Goal: Task Accomplishment & Management: Use online tool/utility

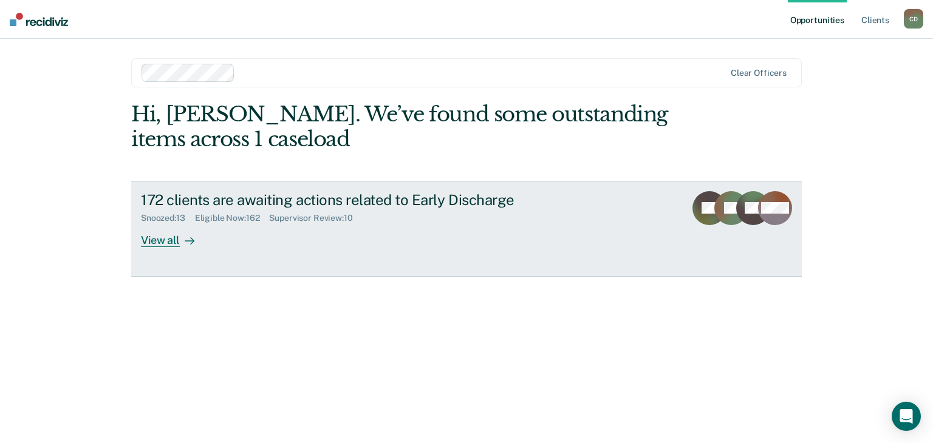
click at [168, 246] on div "View all" at bounding box center [175, 236] width 68 height 24
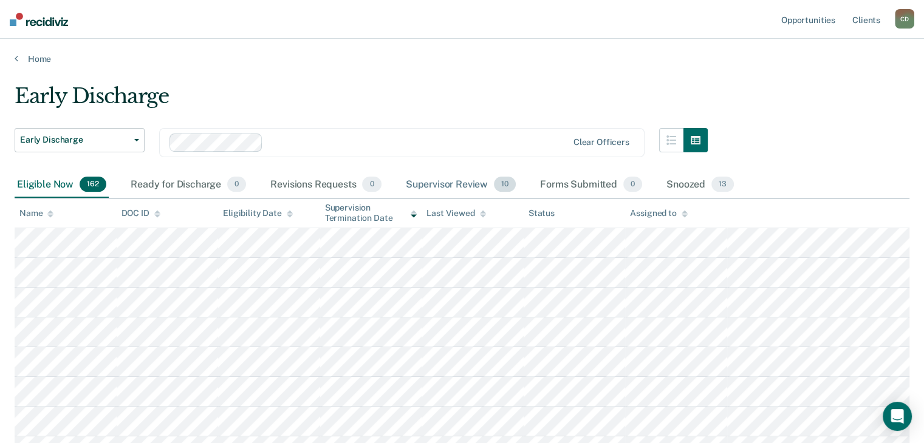
click at [462, 186] on div "Supervisor Review 10" at bounding box center [460, 185] width 115 height 27
